Goal: Navigation & Orientation: Find specific page/section

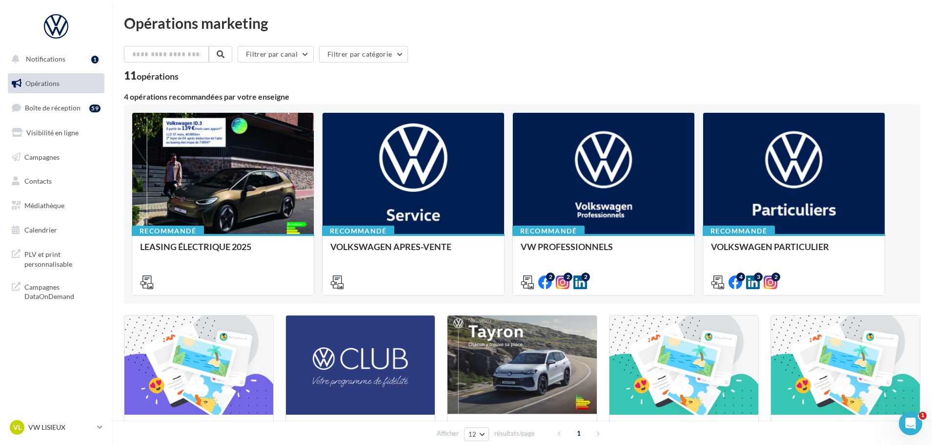
click at [75, 120] on ul "Opérations Boîte de réception 59 Visibilité en ligne Campagnes Contacts Médiath…" at bounding box center [56, 156] width 104 height 175
click at [94, 103] on div "59" at bounding box center [94, 108] width 11 height 10
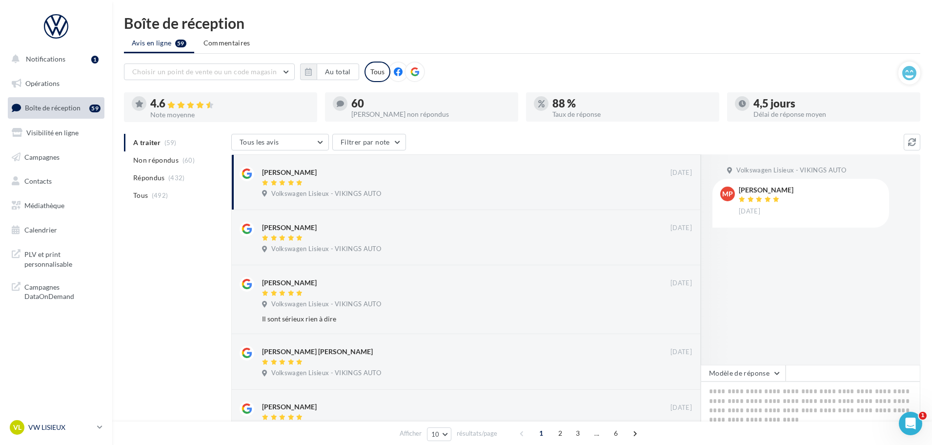
click at [45, 431] on p "VW LISIEUX" at bounding box center [60, 427] width 65 height 10
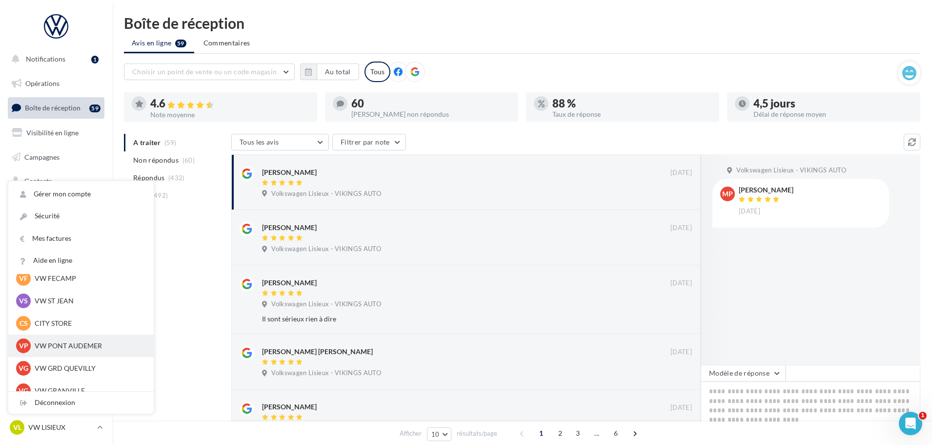
scroll to position [195, 0]
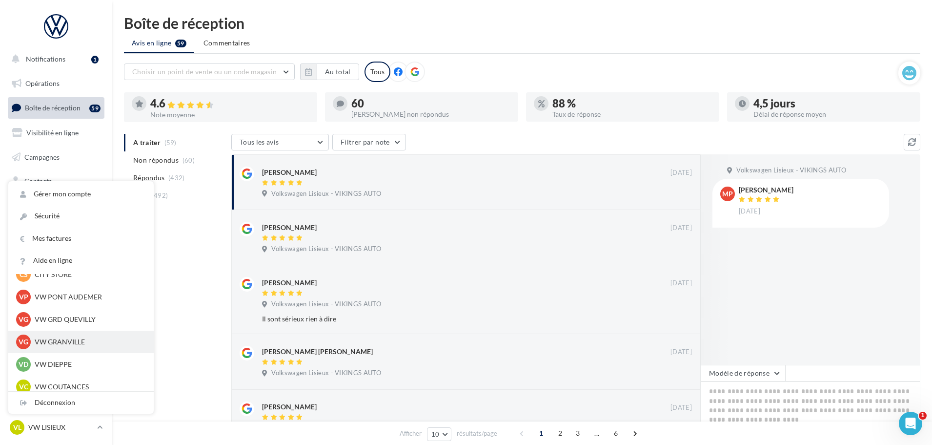
click at [43, 346] on p "VW GRANVILLE" at bounding box center [88, 342] width 107 height 10
